Goal: Task Accomplishment & Management: Complete application form

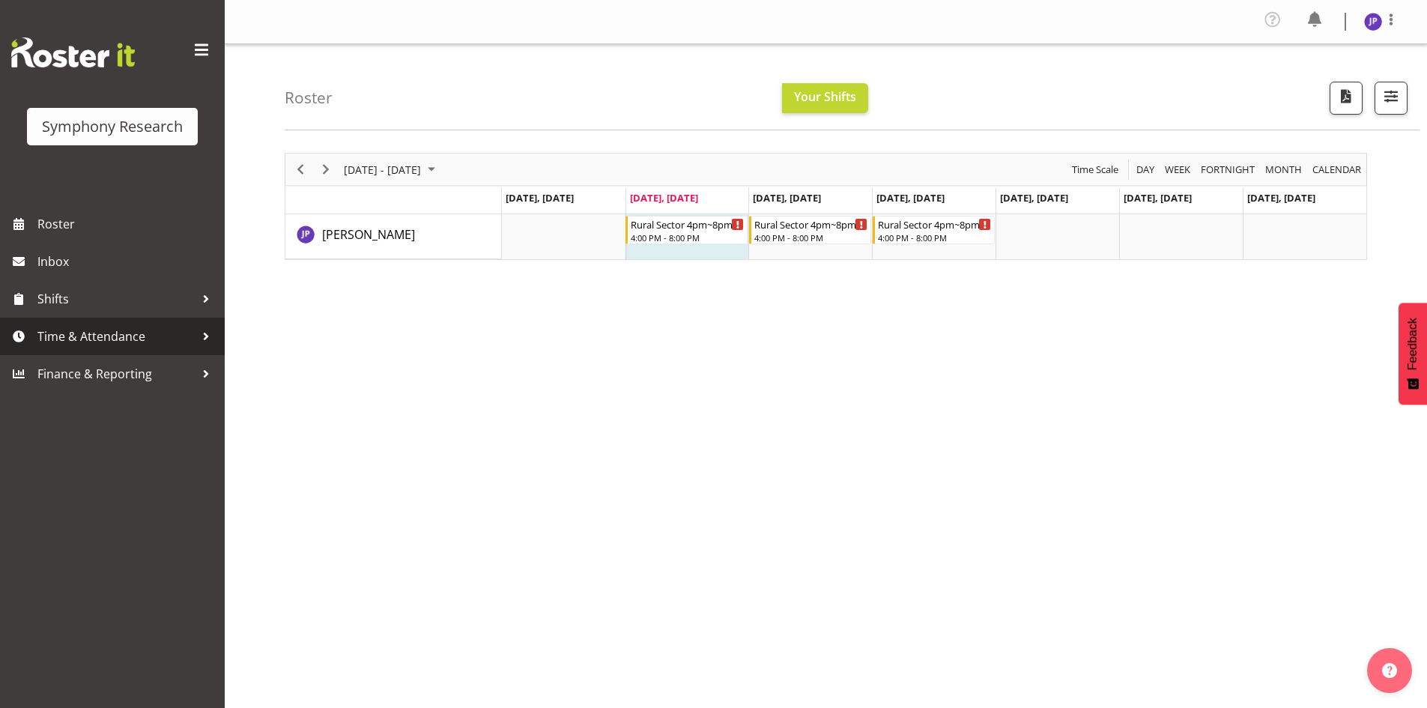
click at [205, 336] on div at bounding box center [206, 336] width 22 height 22
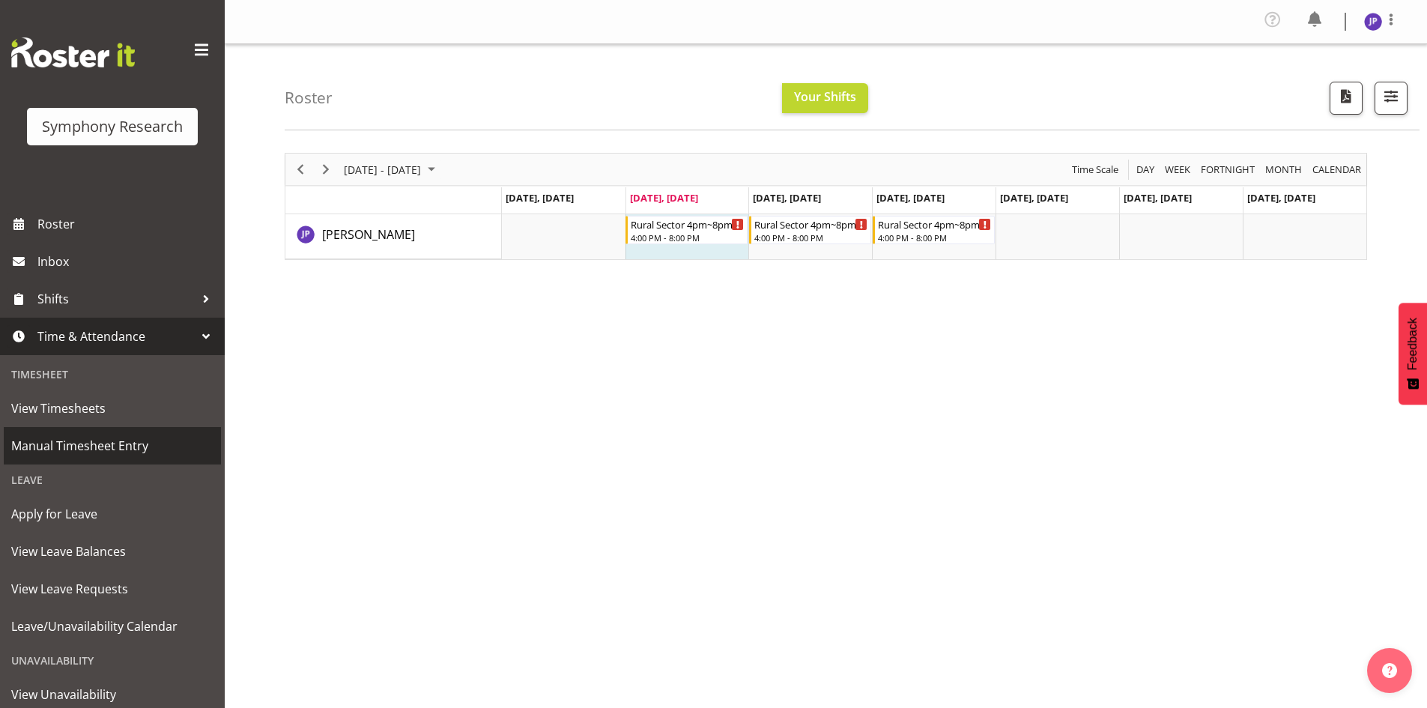
click at [146, 449] on span "Manual Timesheet Entry" at bounding box center [112, 445] width 202 height 22
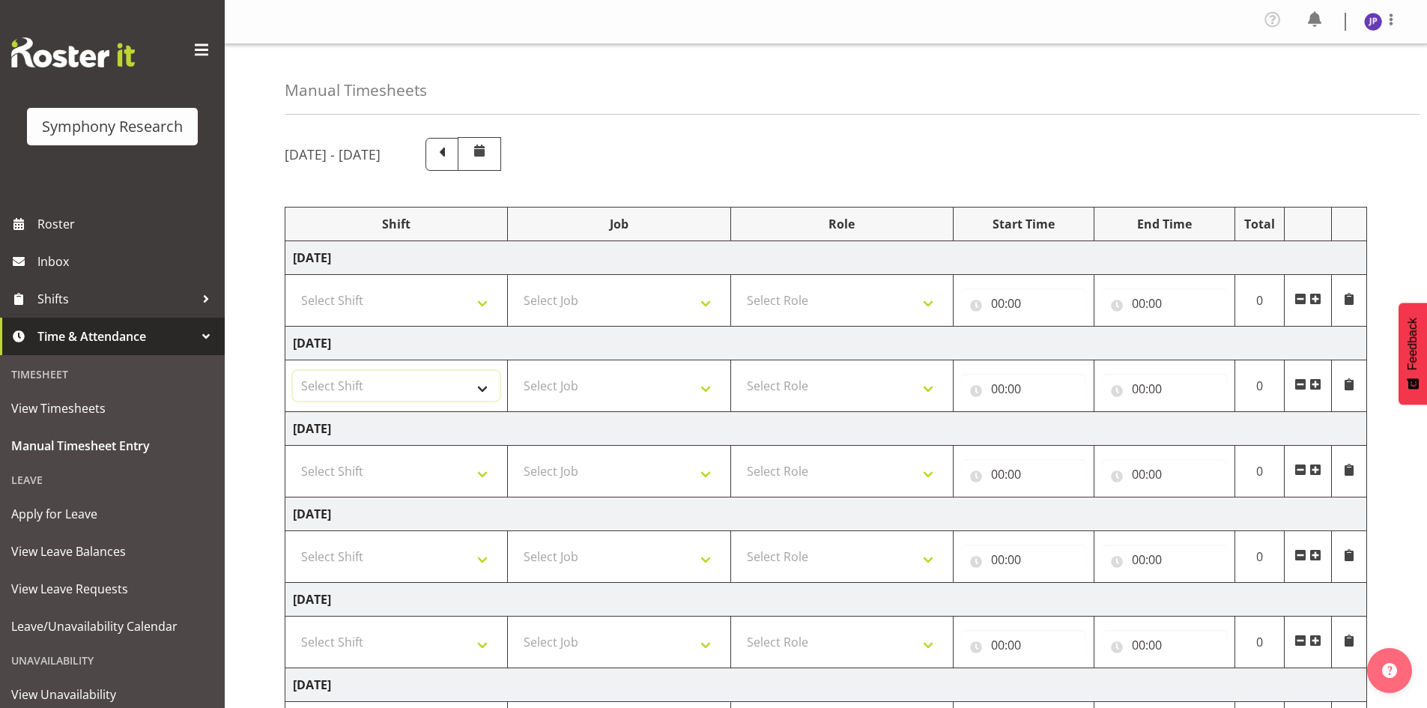
click at [480, 390] on select "Select Shift !!Weekend Residential (Roster IT Shift Label) *Business 9/10am ~ 4…" at bounding box center [396, 386] width 207 height 30
select select "81298"
click at [293, 371] on select "Select Shift !!Weekend Residential (Roster IT Shift Label) *Business 9/10am ~ 4…" at bounding box center [396, 386] width 207 height 30
click at [709, 386] on select "Select Job 550060 IF Admin 553492 World Poll Aus Wave 2 Main 2025 553493 World …" at bounding box center [618, 386] width 207 height 30
select select "10587"
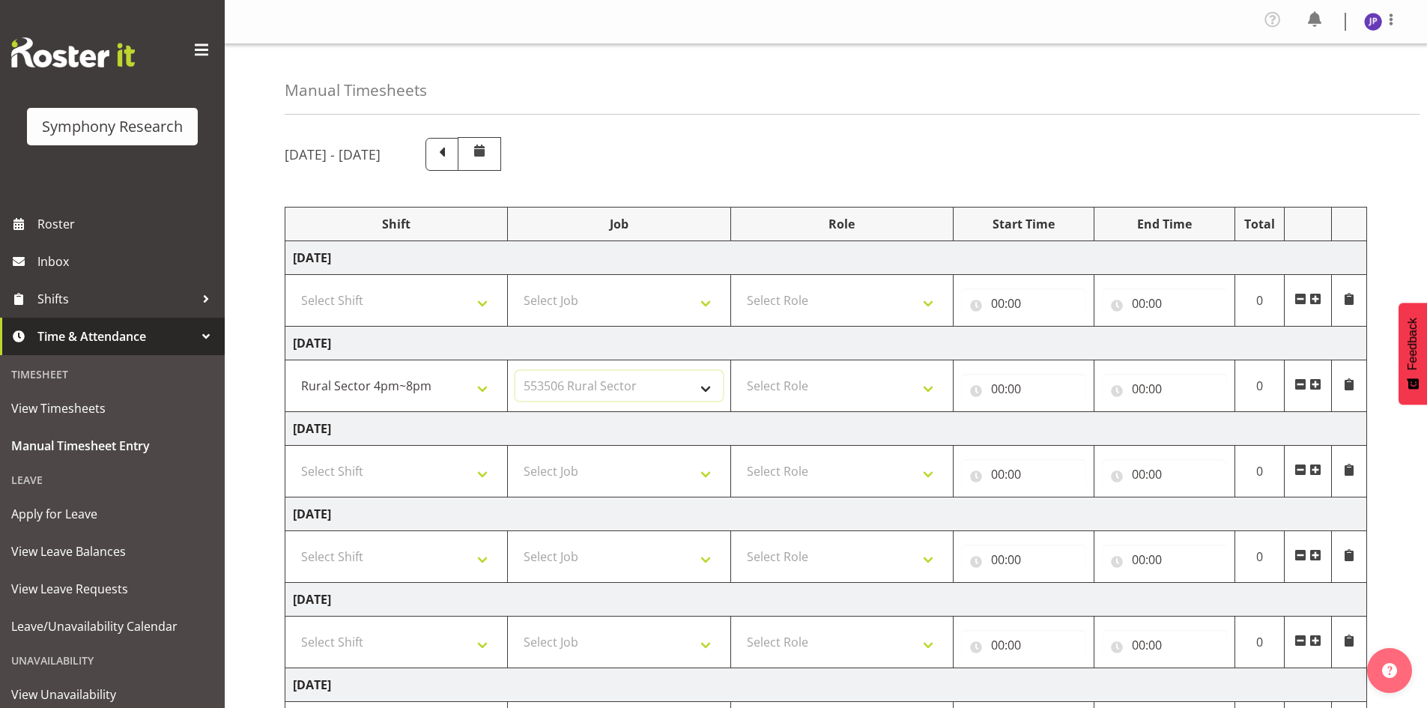
click at [515, 371] on select "Select Job 550060 IF Admin 553492 World Poll Aus Wave 2 Main 2025 553493 World …" at bounding box center [618, 386] width 207 height 30
click at [928, 390] on select "Select Role Briefing Interviewing" at bounding box center [842, 386] width 207 height 30
select select "47"
click at [739, 371] on select "Select Role Briefing Interviewing" at bounding box center [842, 386] width 207 height 30
click at [1062, 383] on input "00:00" at bounding box center [1023, 389] width 125 height 30
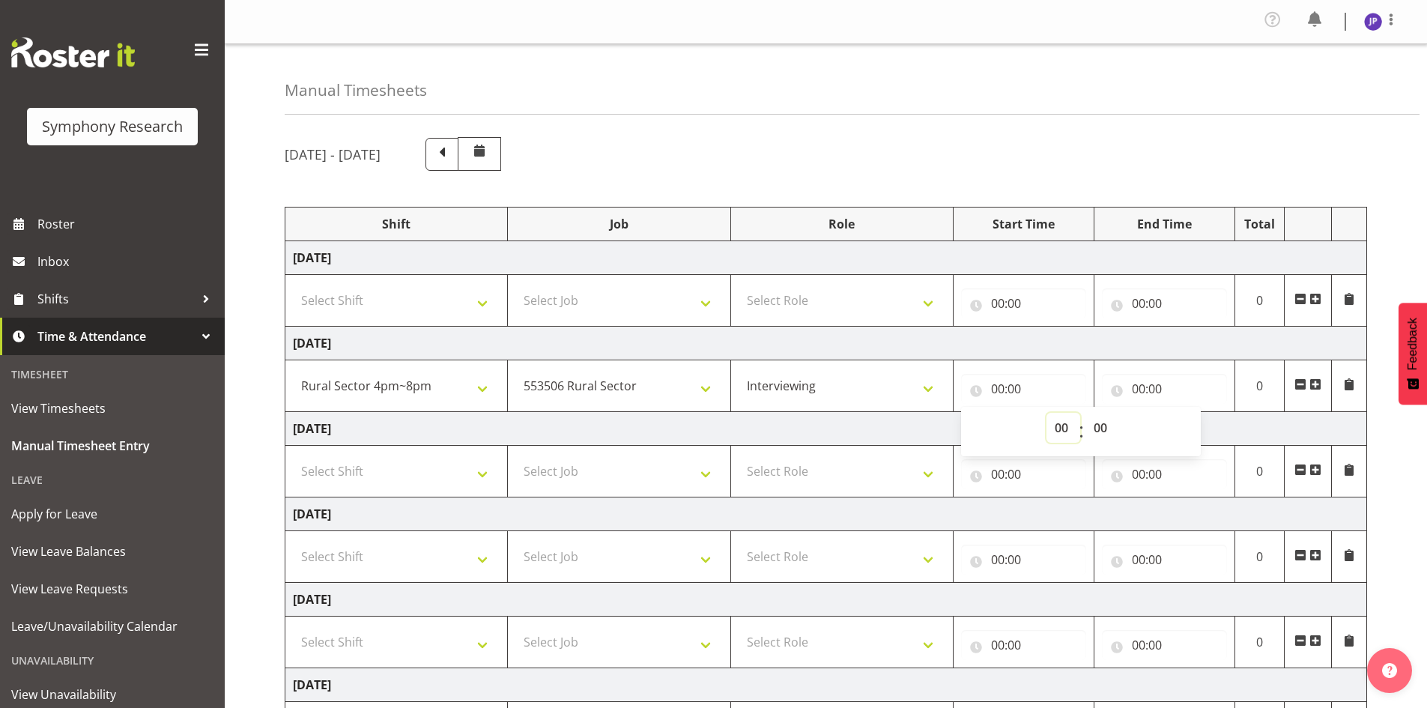
click at [1066, 427] on select "00 01 02 03 04 05 06 07 08 09 10 11 12 13 14 15 16 17 18 19 20 21 22 23" at bounding box center [1063, 428] width 34 height 30
select select "16"
click at [1046, 413] on select "00 01 02 03 04 05 06 07 08 09 10 11 12 13 14 15 16 17 18 19 20 21 22 23" at bounding box center [1063, 428] width 34 height 30
type input "16:00"
click at [1157, 388] on input "00:00" at bounding box center [1164, 389] width 125 height 30
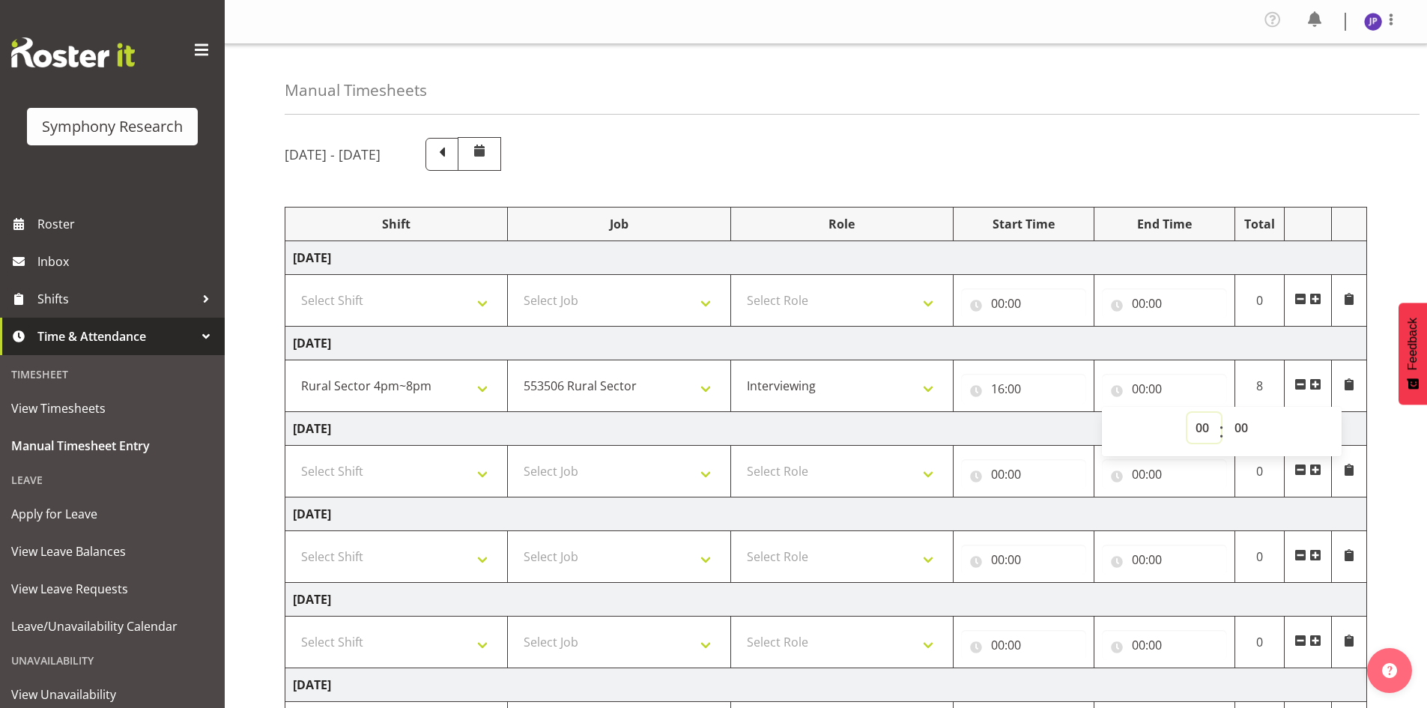
click at [1206, 430] on select "00 01 02 03 04 05 06 07 08 09 10 11 12 13 14 15 16 17 18 19 20 21 22 23" at bounding box center [1204, 428] width 34 height 30
select select "17"
click at [1187, 413] on select "00 01 02 03 04 05 06 07 08 09 10 11 12 13 14 15 16 17 18 19 20 21 22 23" at bounding box center [1204, 428] width 34 height 30
type input "17:00"
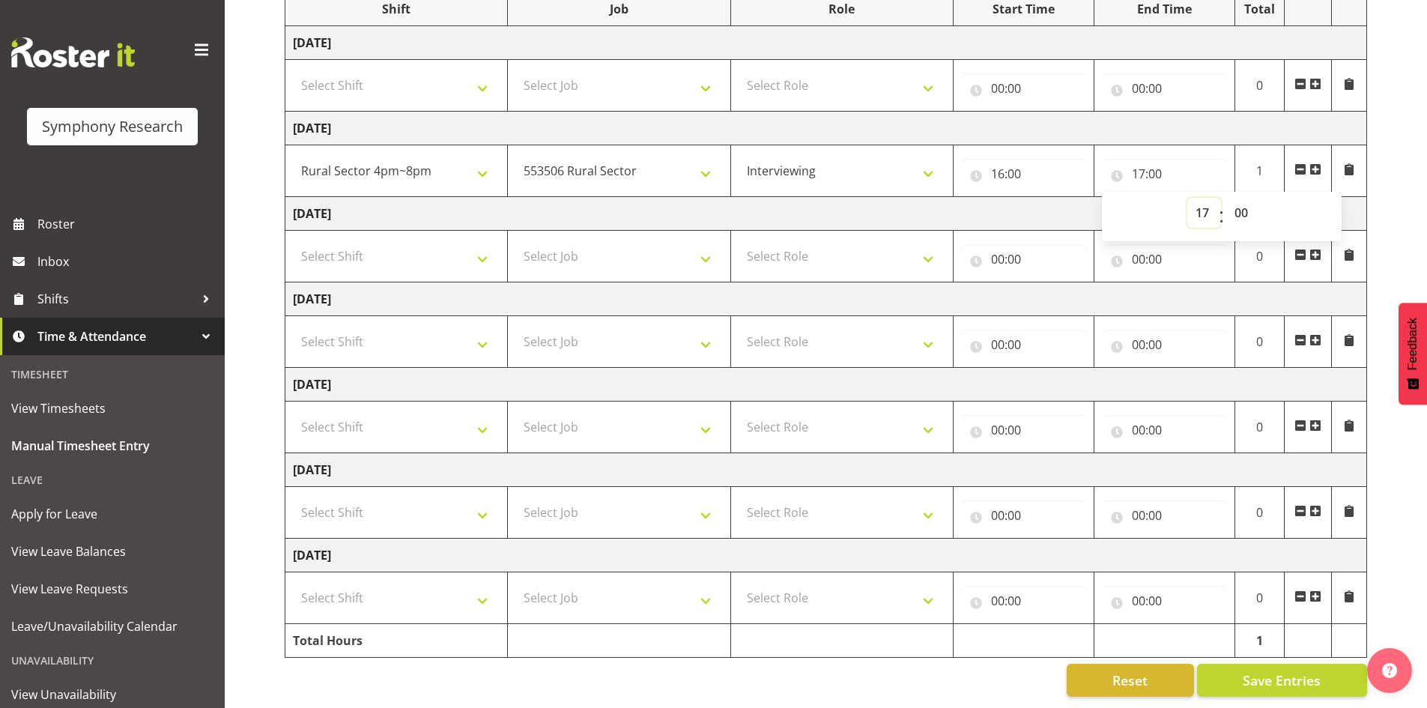
scroll to position [226, 0]
click at [1298, 670] on span "Save Entries" at bounding box center [1282, 679] width 78 height 19
